Goal: Task Accomplishment & Management: Manage account settings

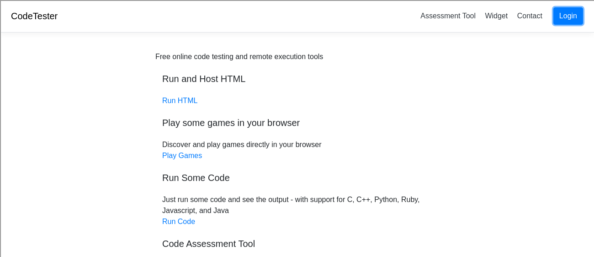
click at [575, 18] on link "Login" at bounding box center [569, 15] width 30 height 17
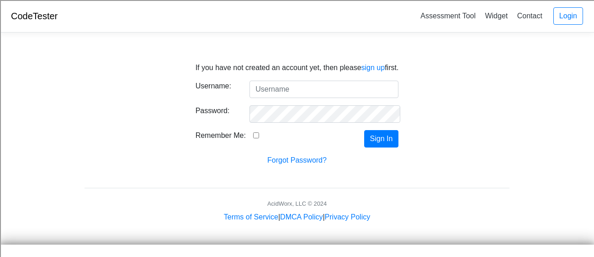
click at [318, 94] on input "Username:" at bounding box center [324, 88] width 149 height 17
type input "williamd.[PERSON_NAME]"
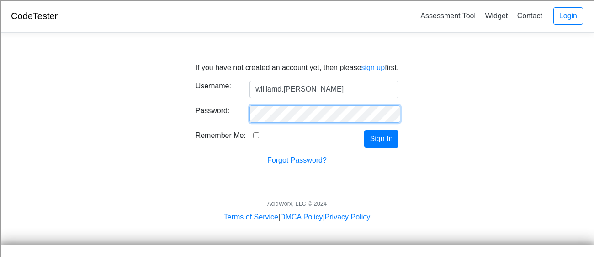
click at [364, 130] on button "Sign In" at bounding box center [381, 138] width 35 height 17
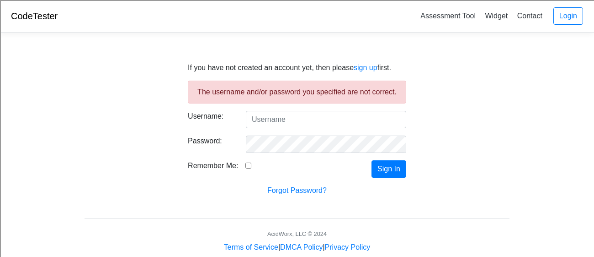
scroll to position [17, 0]
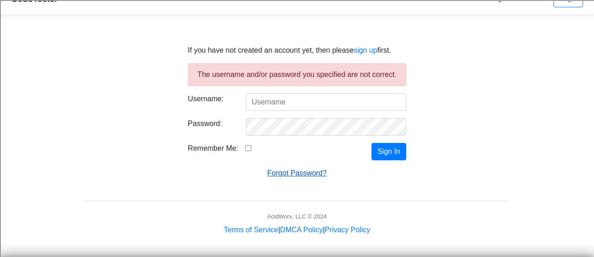
click at [309, 171] on link "Forgot Password?" at bounding box center [297, 173] width 59 height 8
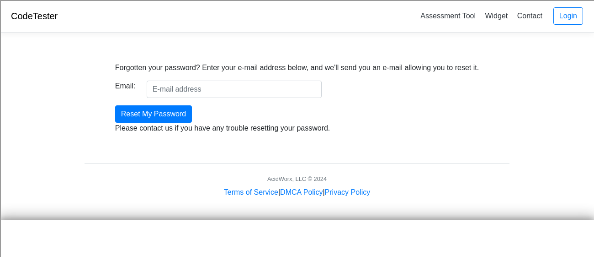
click at [233, 93] on input "Email:" at bounding box center [234, 88] width 175 height 17
type input "[EMAIL_ADDRESS][PERSON_NAME][DOMAIN_NAME]"
click at [115, 105] on input "Reset My Password" at bounding box center [153, 113] width 77 height 17
